Goal: Transaction & Acquisition: Purchase product/service

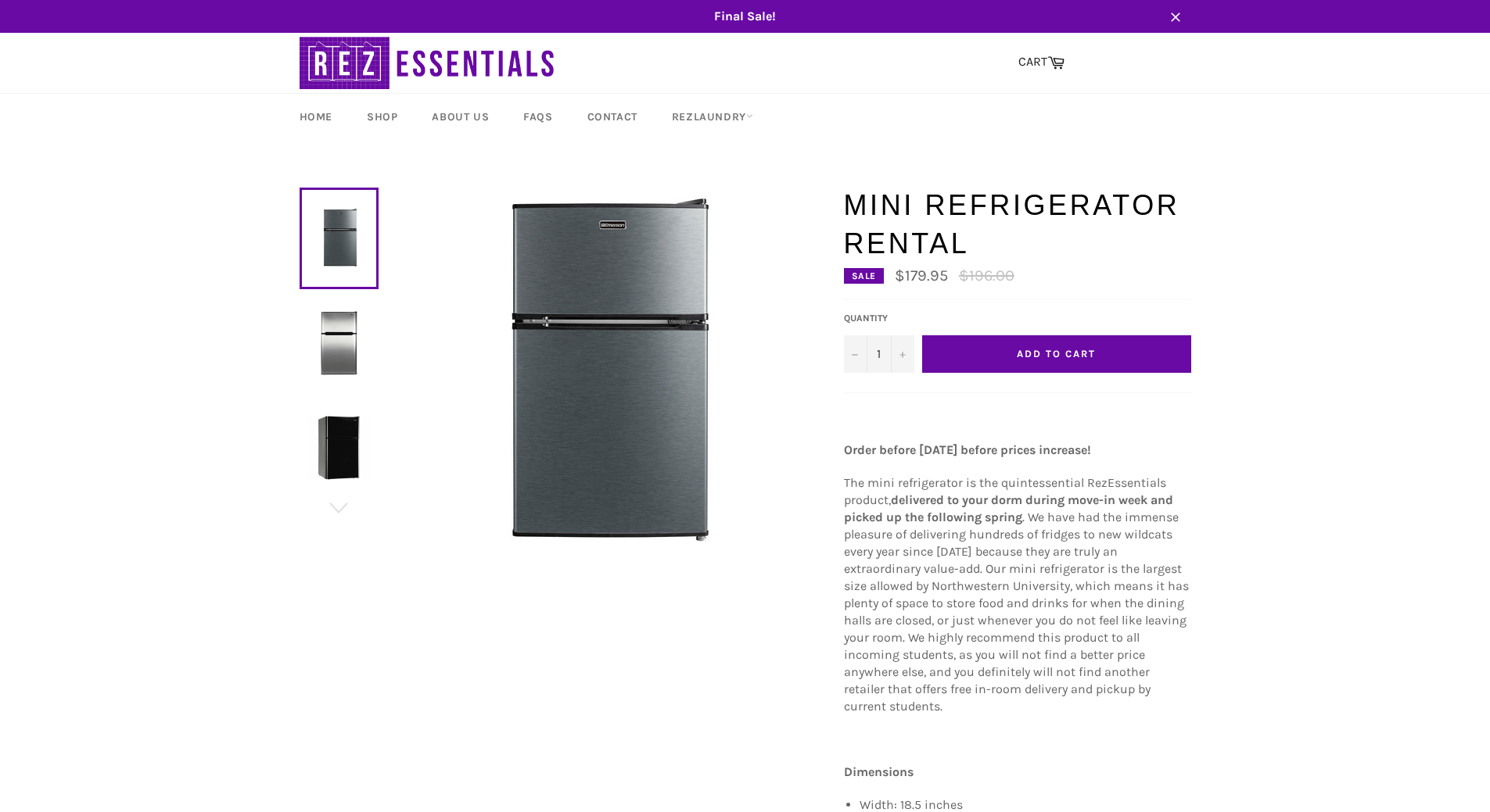
click at [350, 326] on img at bounding box center [338, 342] width 63 height 63
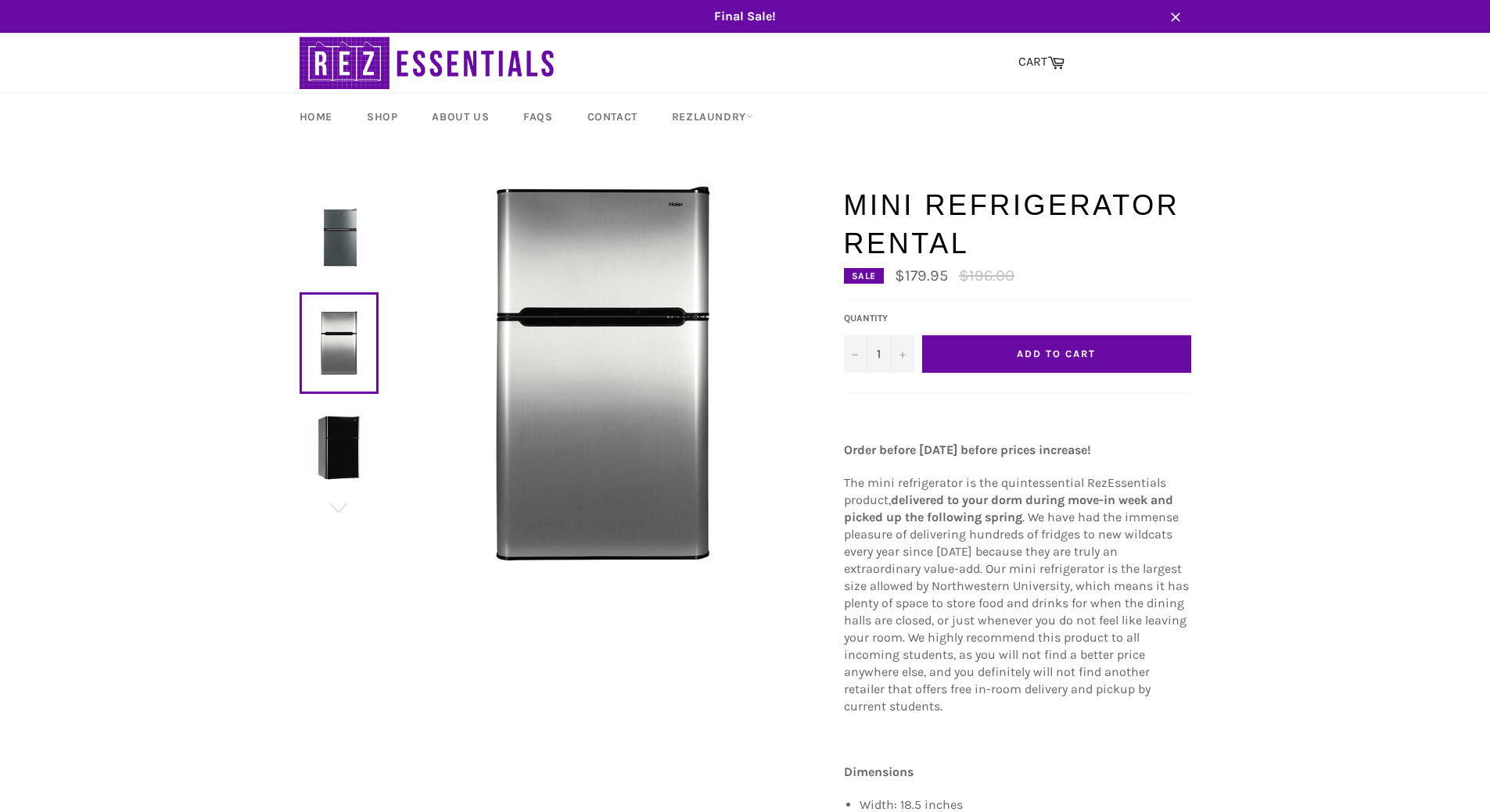
click at [338, 427] on img at bounding box center [338, 447] width 63 height 63
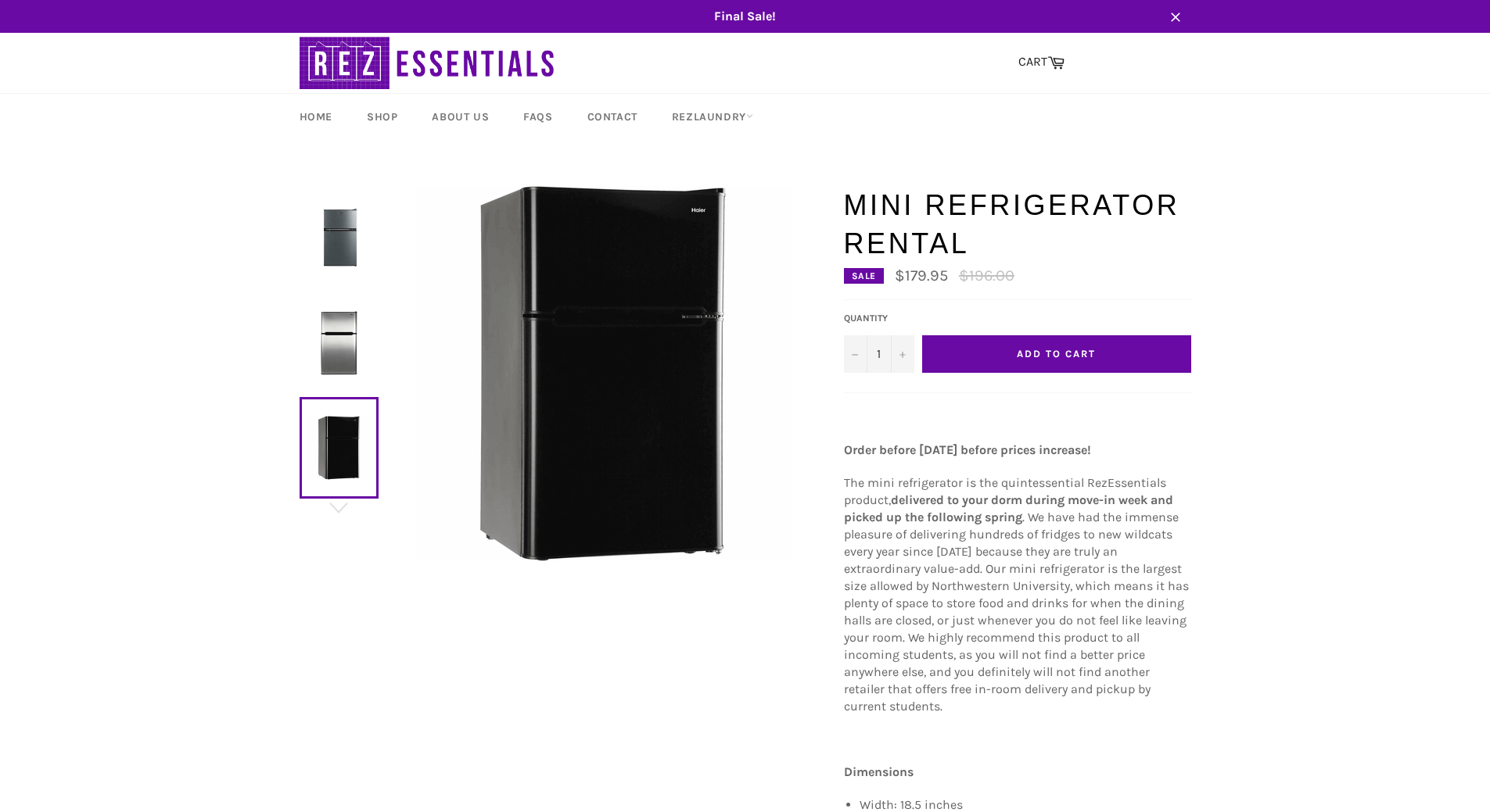
click at [350, 214] on img at bounding box center [338, 238] width 63 height 63
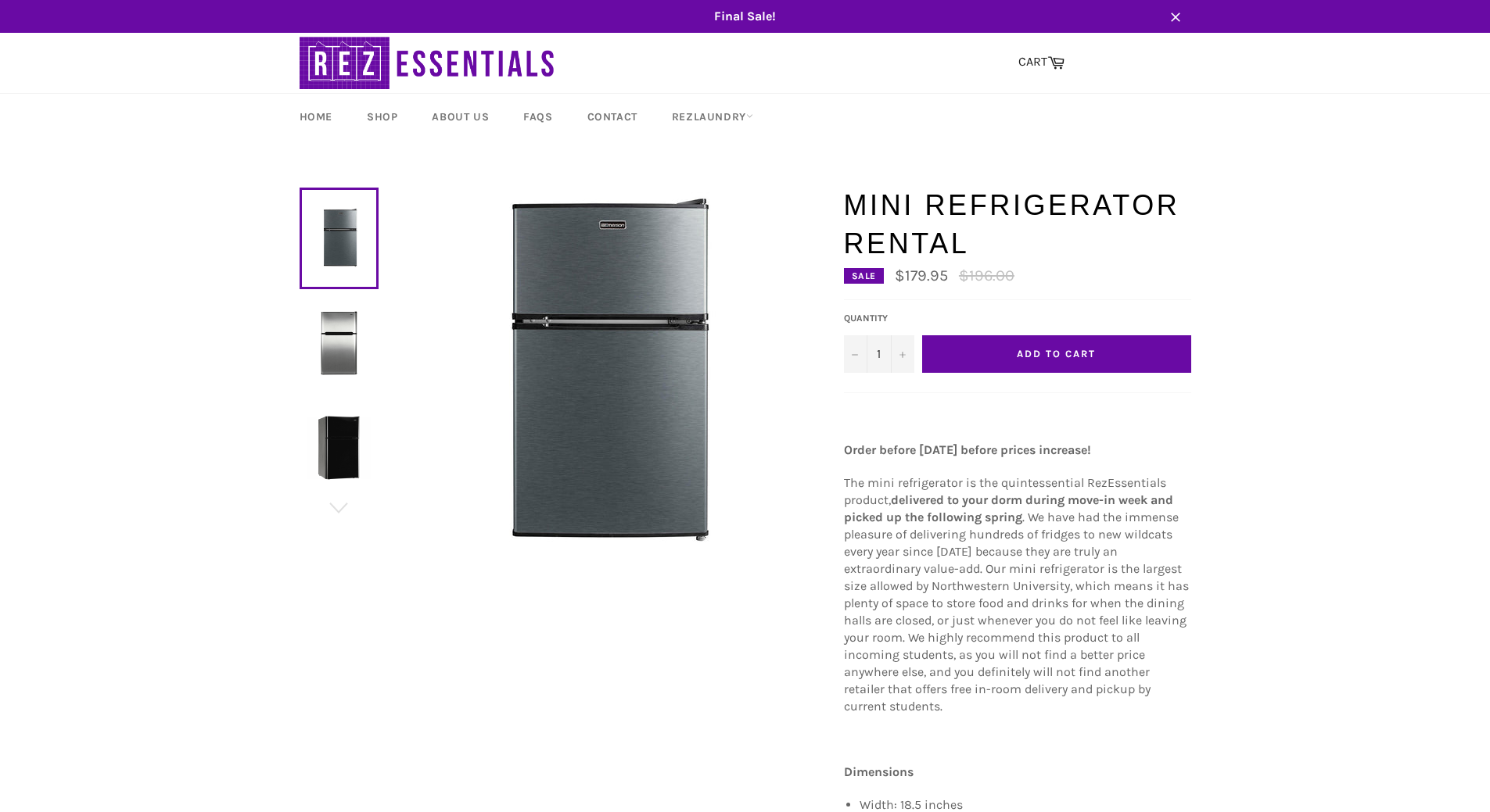
click at [1076, 351] on span "Add to Cart" at bounding box center [1056, 354] width 78 height 12
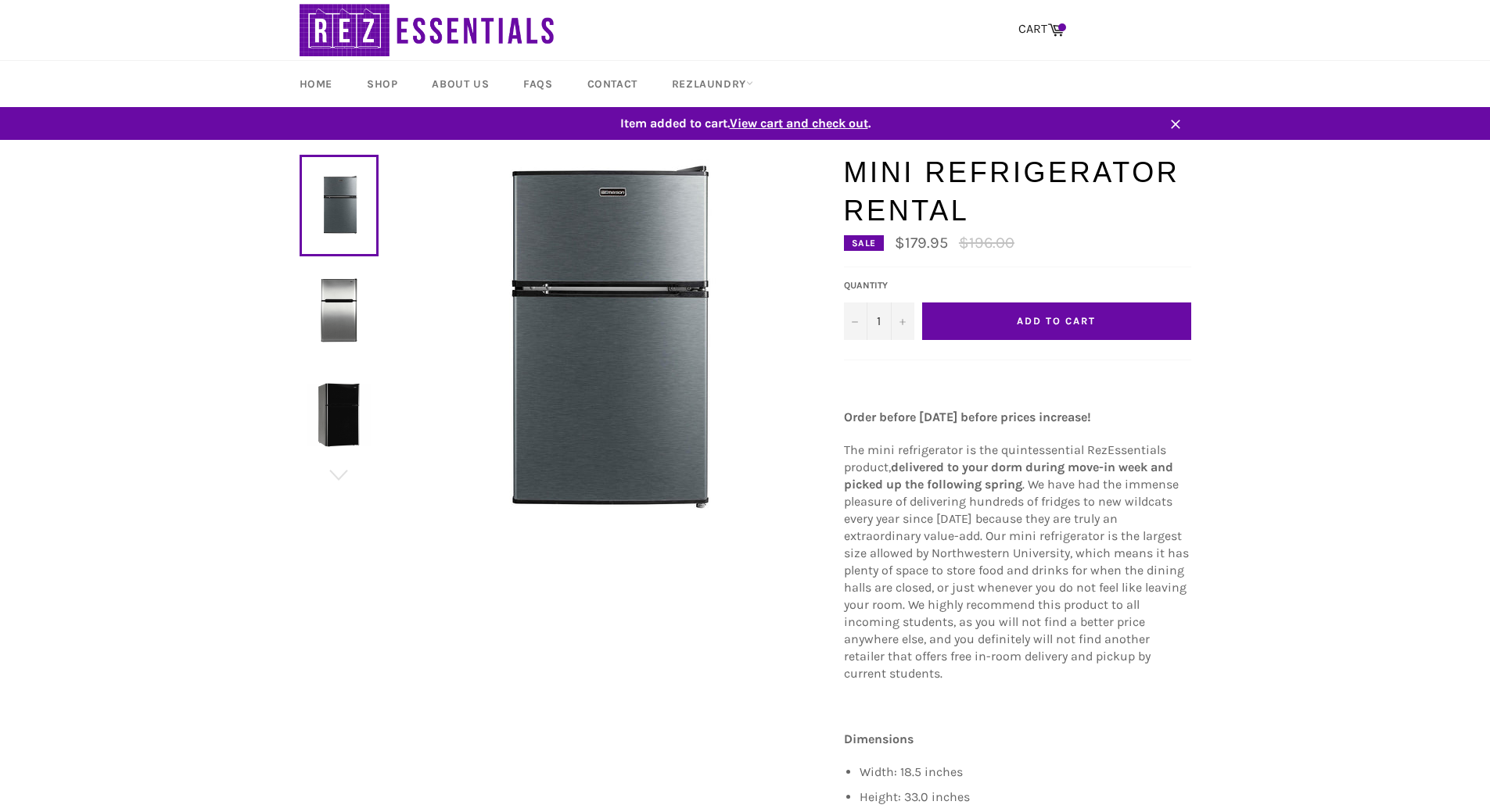
click at [862, 118] on span "View cart and check out" at bounding box center [799, 123] width 138 height 15
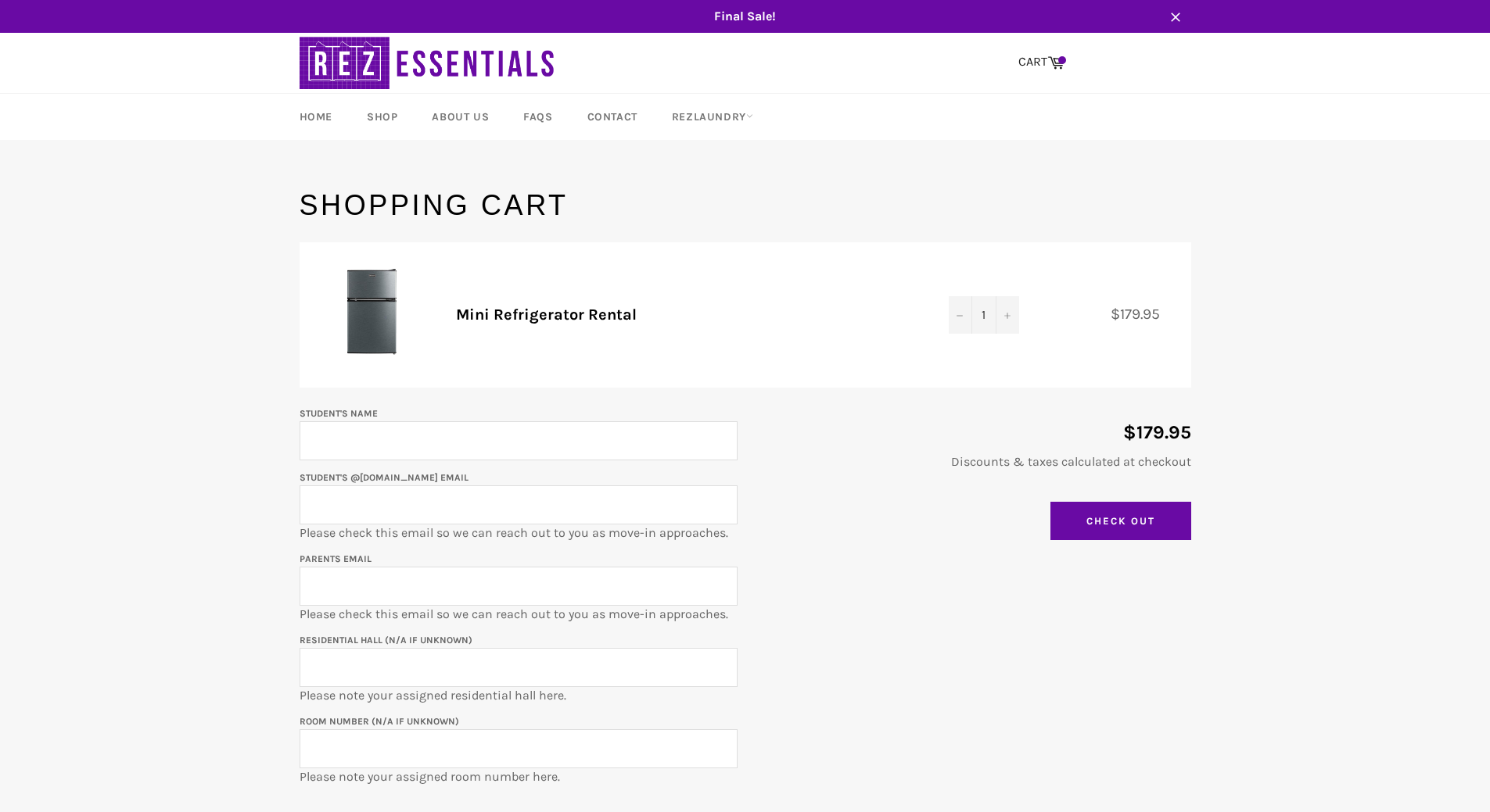
click at [437, 441] on input "Student's Name" at bounding box center [518, 440] width 438 height 39
type input "Tyler Ullrich"
click at [369, 491] on input "Student's @u.northwestern.edu email" at bounding box center [518, 504] width 438 height 39
paste input "tylerullrich@northwestern.edu"
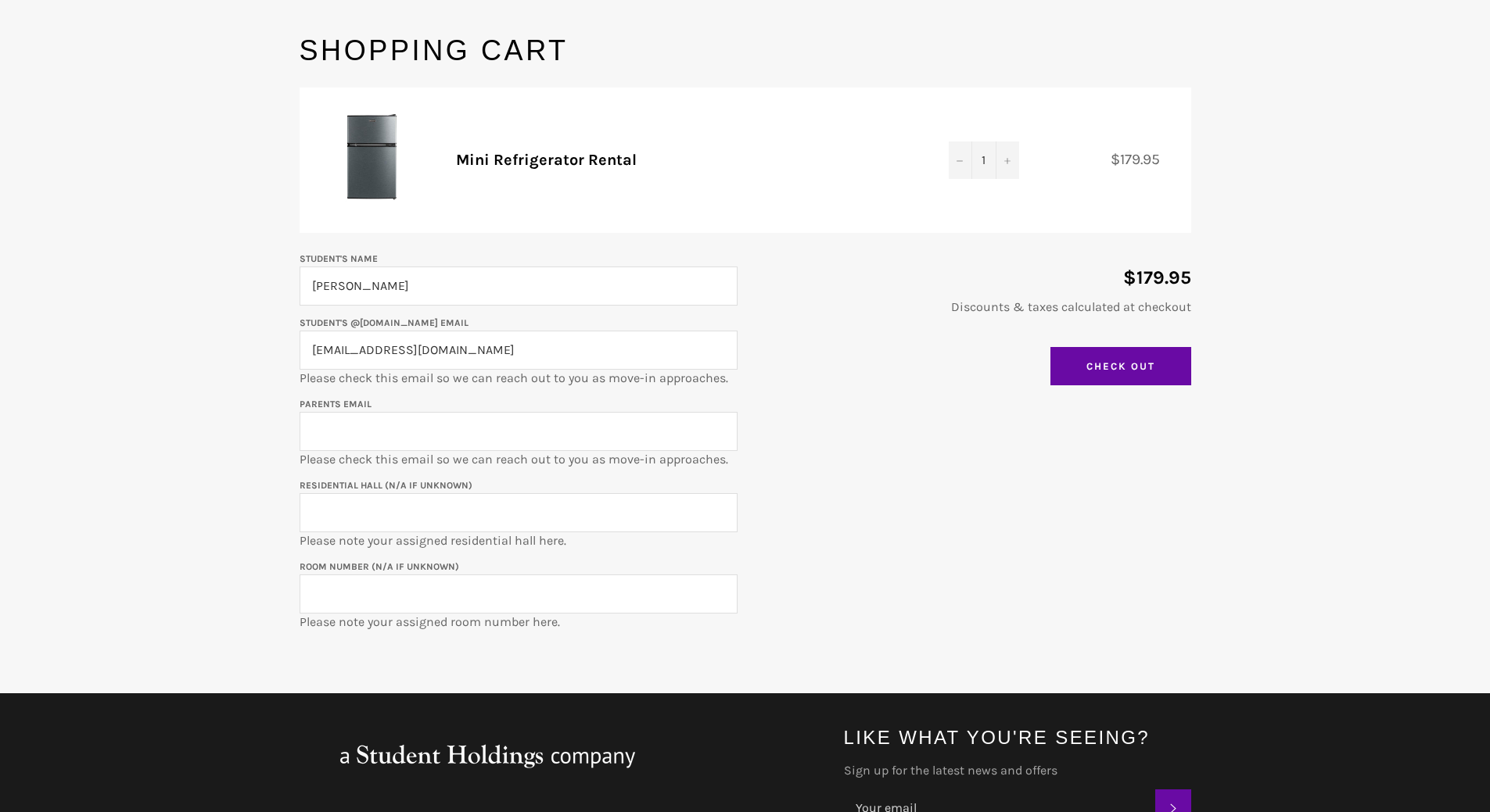
scroll to position [157, 0]
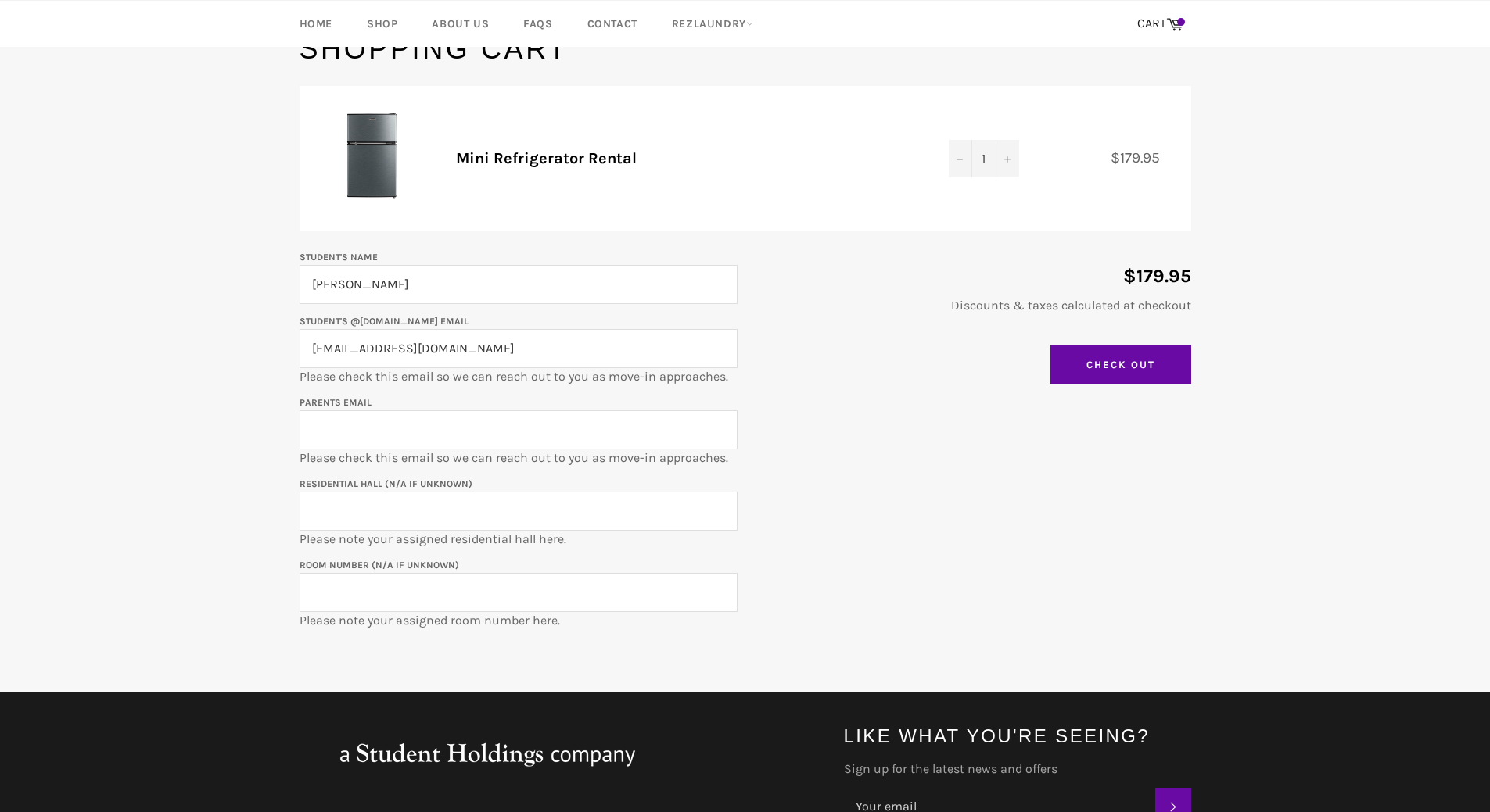
type input "tylerullrich@northwestern.edu"
type input "me@aely.com"
type input "Elder Hall"
click at [419, 593] on input "Room Number (N/A if unknown)" at bounding box center [518, 592] width 438 height 39
type input "`"
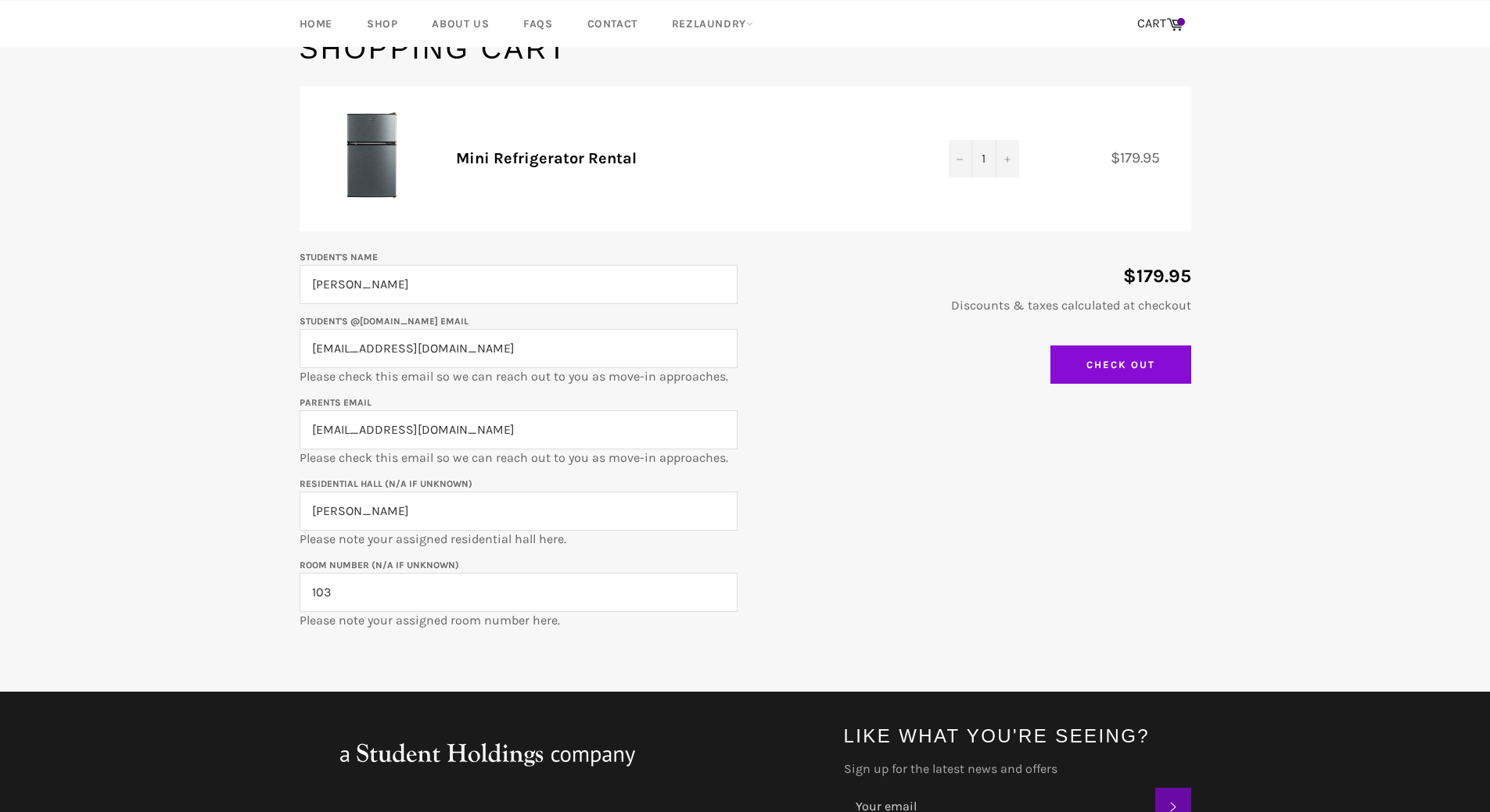
type input "103"
click at [1110, 369] on input "Check Out" at bounding box center [1121, 365] width 141 height 39
